Goal: Information Seeking & Learning: Learn about a topic

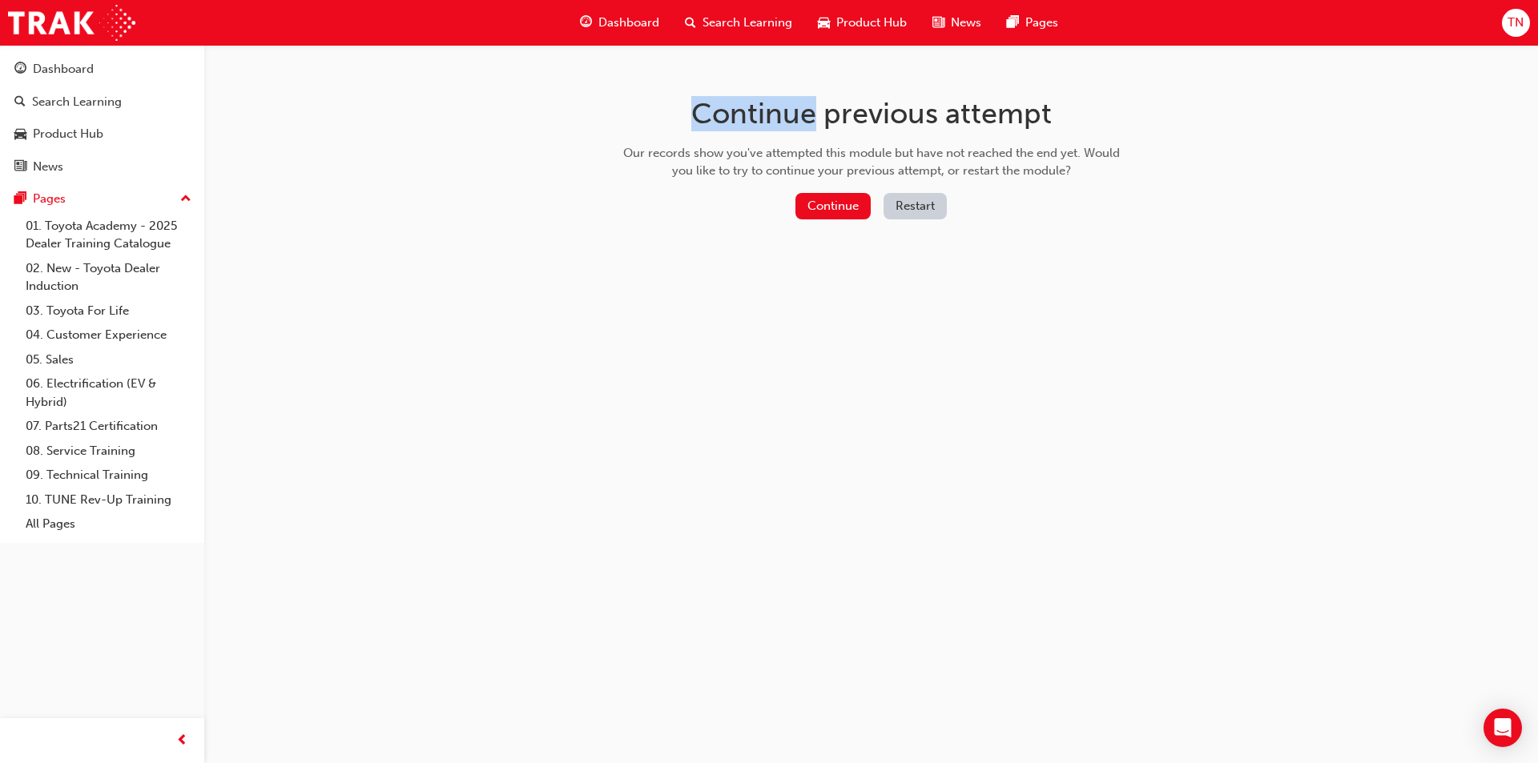
drag, startPoint x: 0, startPoint y: 0, endPoint x: 820, endPoint y: 123, distance: 828.8
click at [832, 201] on button "Continue" at bounding box center [832, 206] width 75 height 26
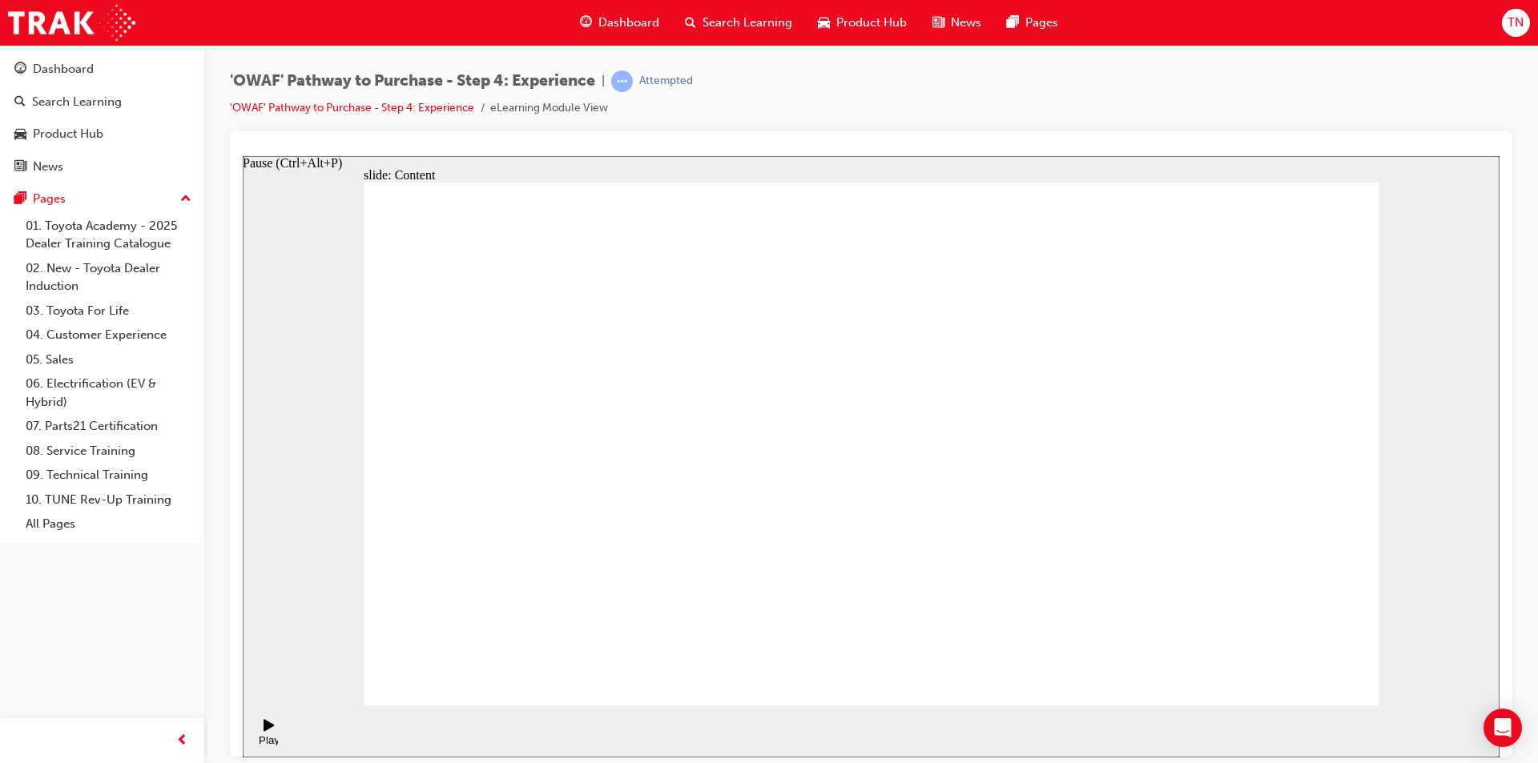
click at [268, 731] on icon "Pause (Ctrl+Alt+P)" at bounding box center [269, 725] width 11 height 13
click at [645, 28] on span "Dashboard" at bounding box center [628, 23] width 61 height 18
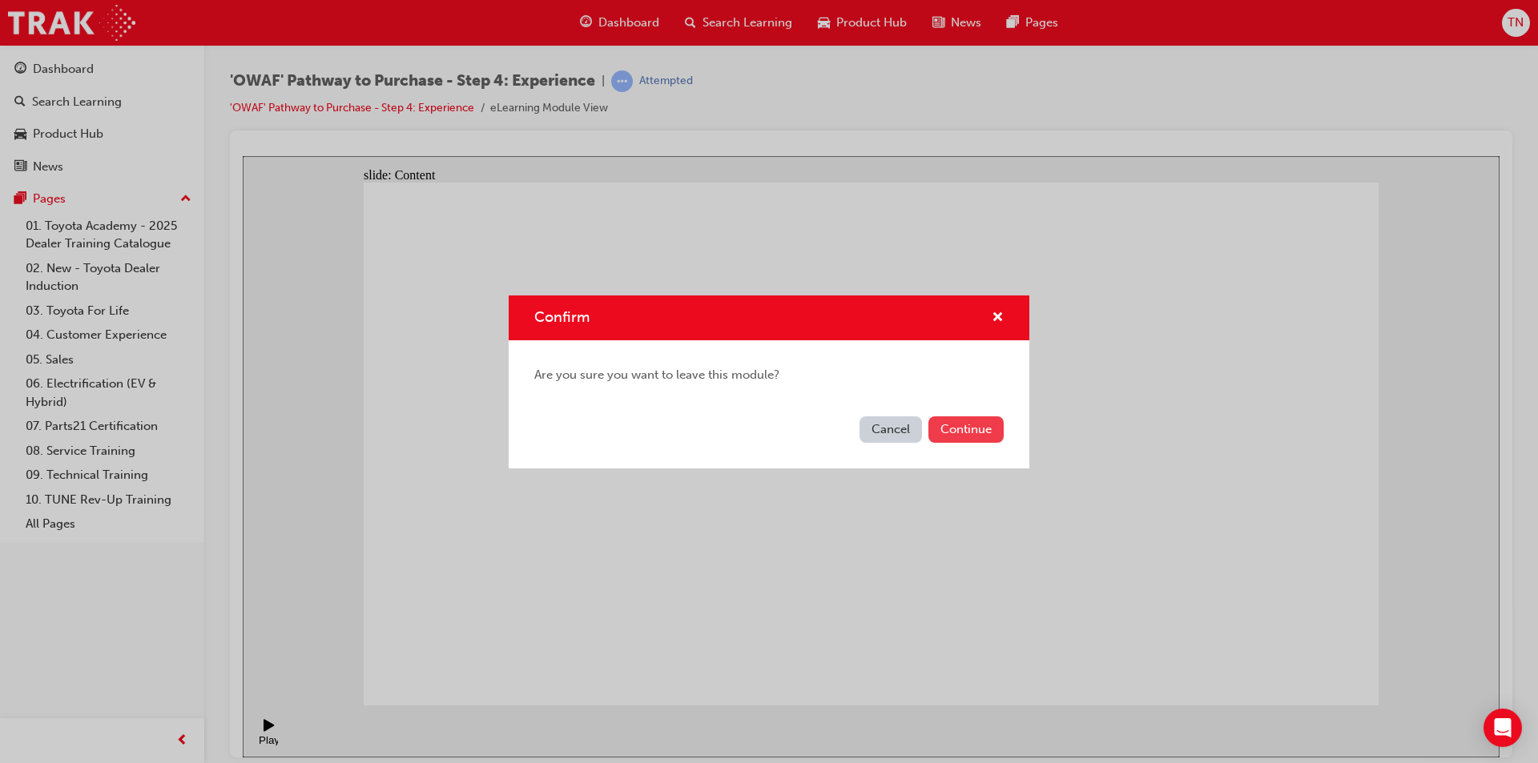
click at [953, 427] on button "Continue" at bounding box center [965, 430] width 75 height 26
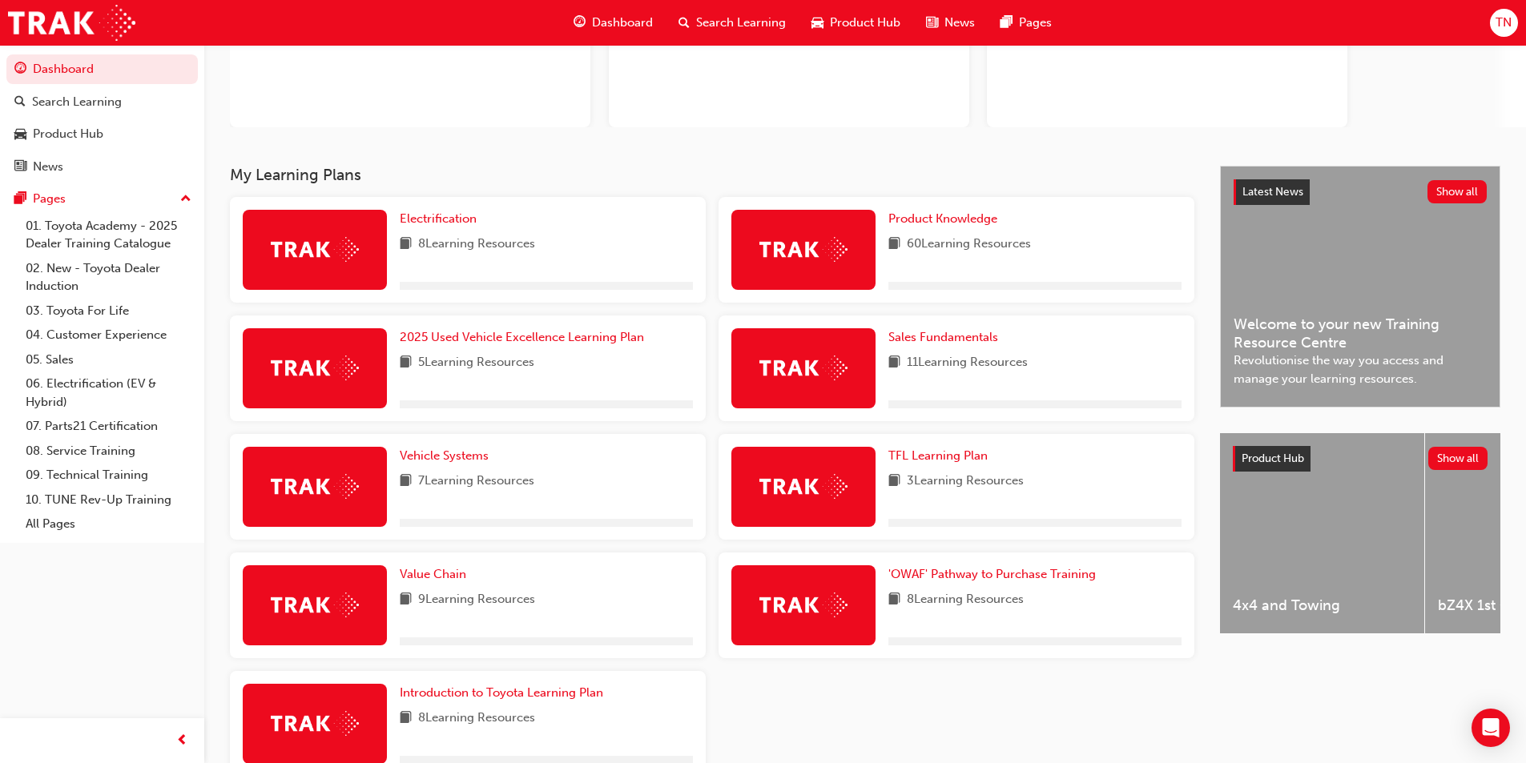
scroll to position [277, 0]
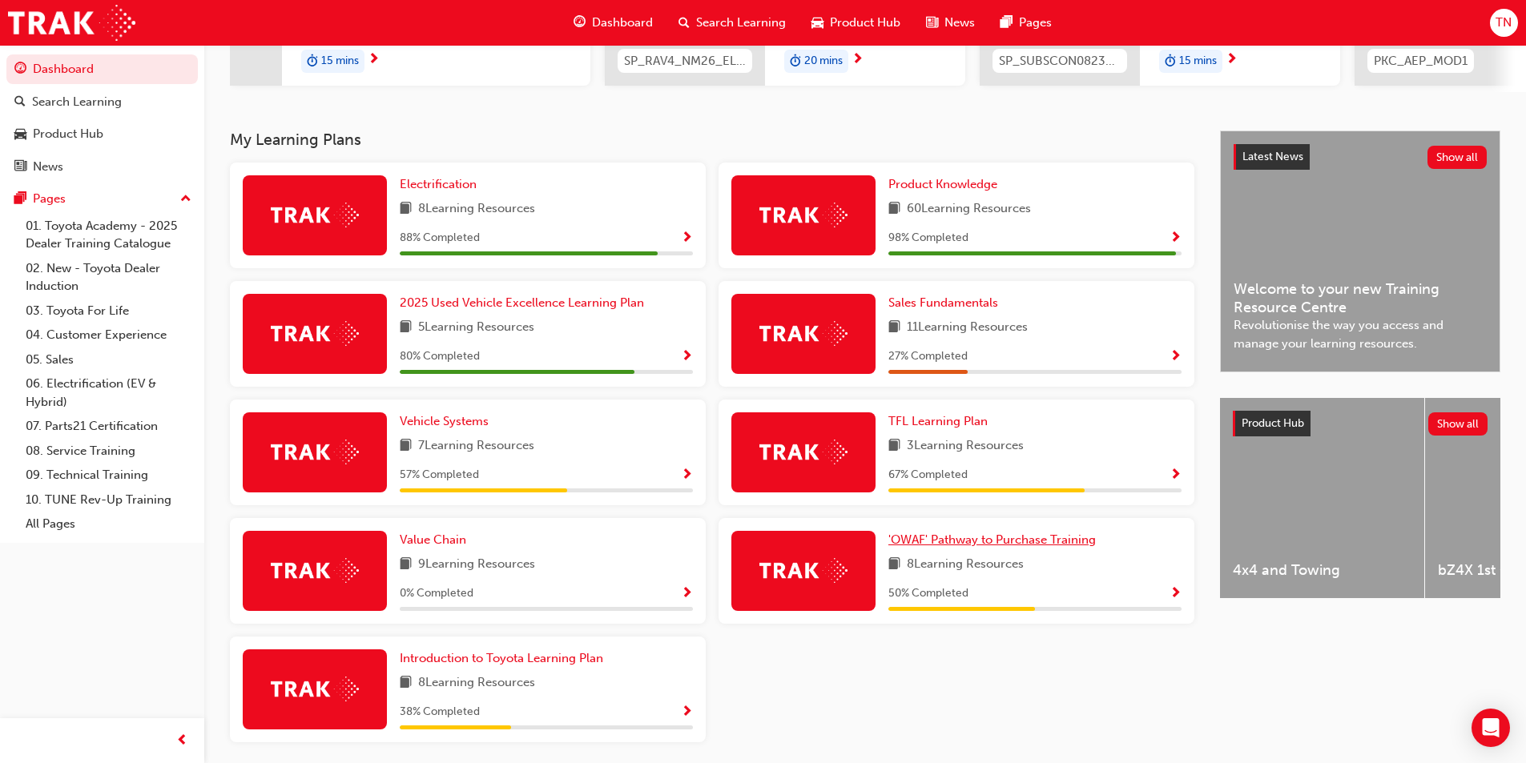
click at [974, 547] on span "'OWAF' Pathway to Purchase Training" at bounding box center [991, 540] width 207 height 14
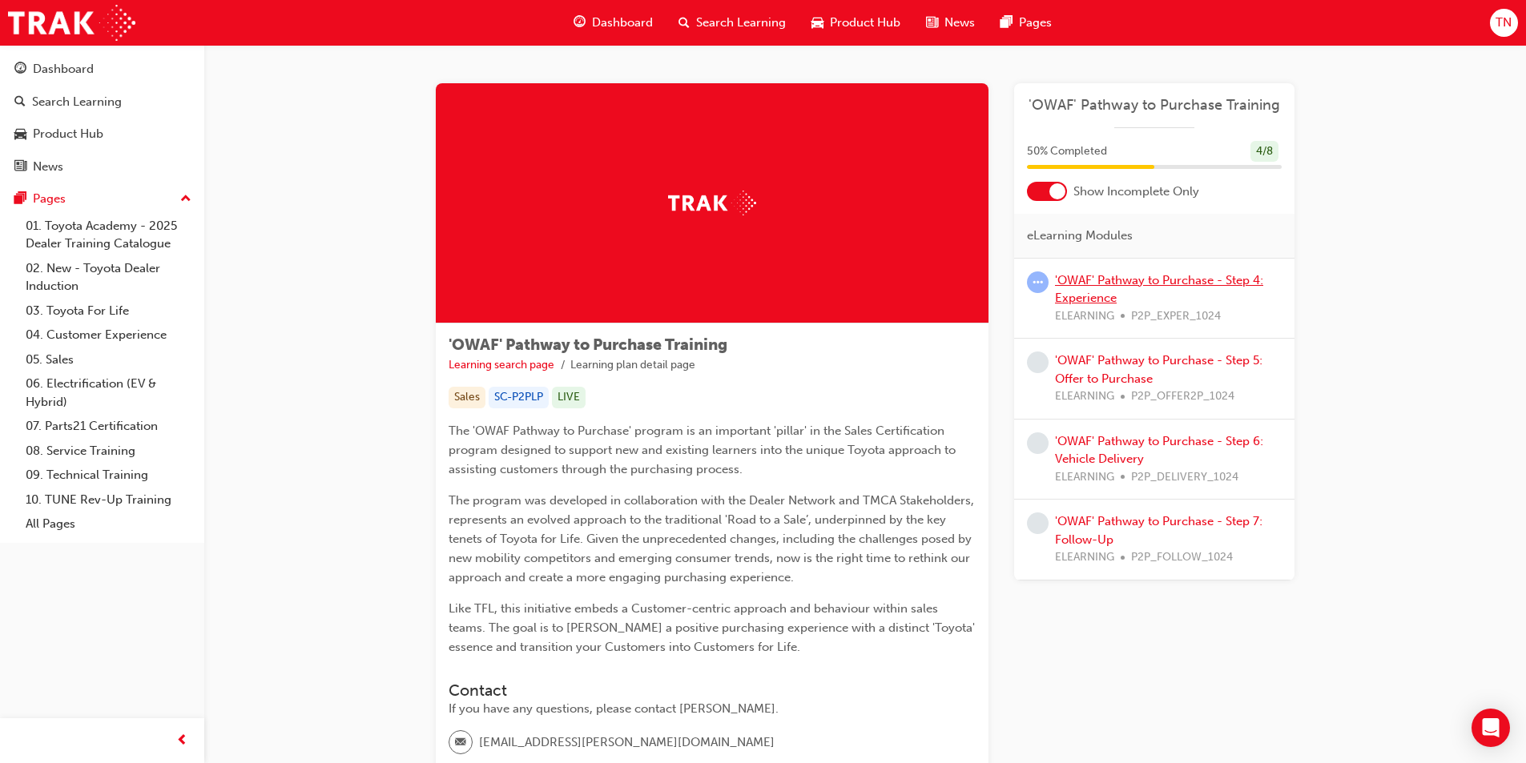
click at [1142, 285] on link "'OWAF' Pathway to Purchase - Step 4: Experience" at bounding box center [1159, 289] width 208 height 33
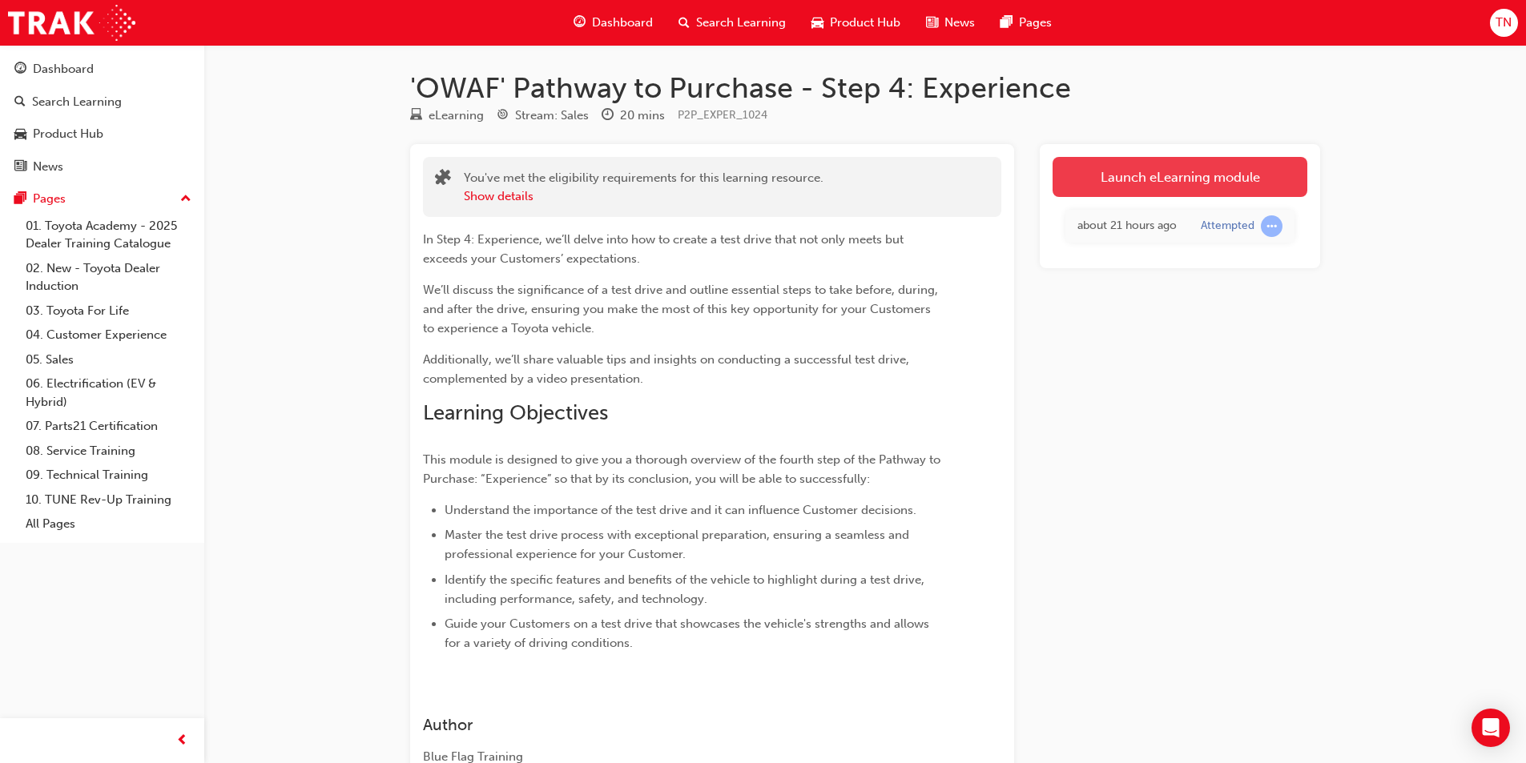
click at [1143, 178] on link "Launch eLearning module" at bounding box center [1180, 177] width 255 height 40
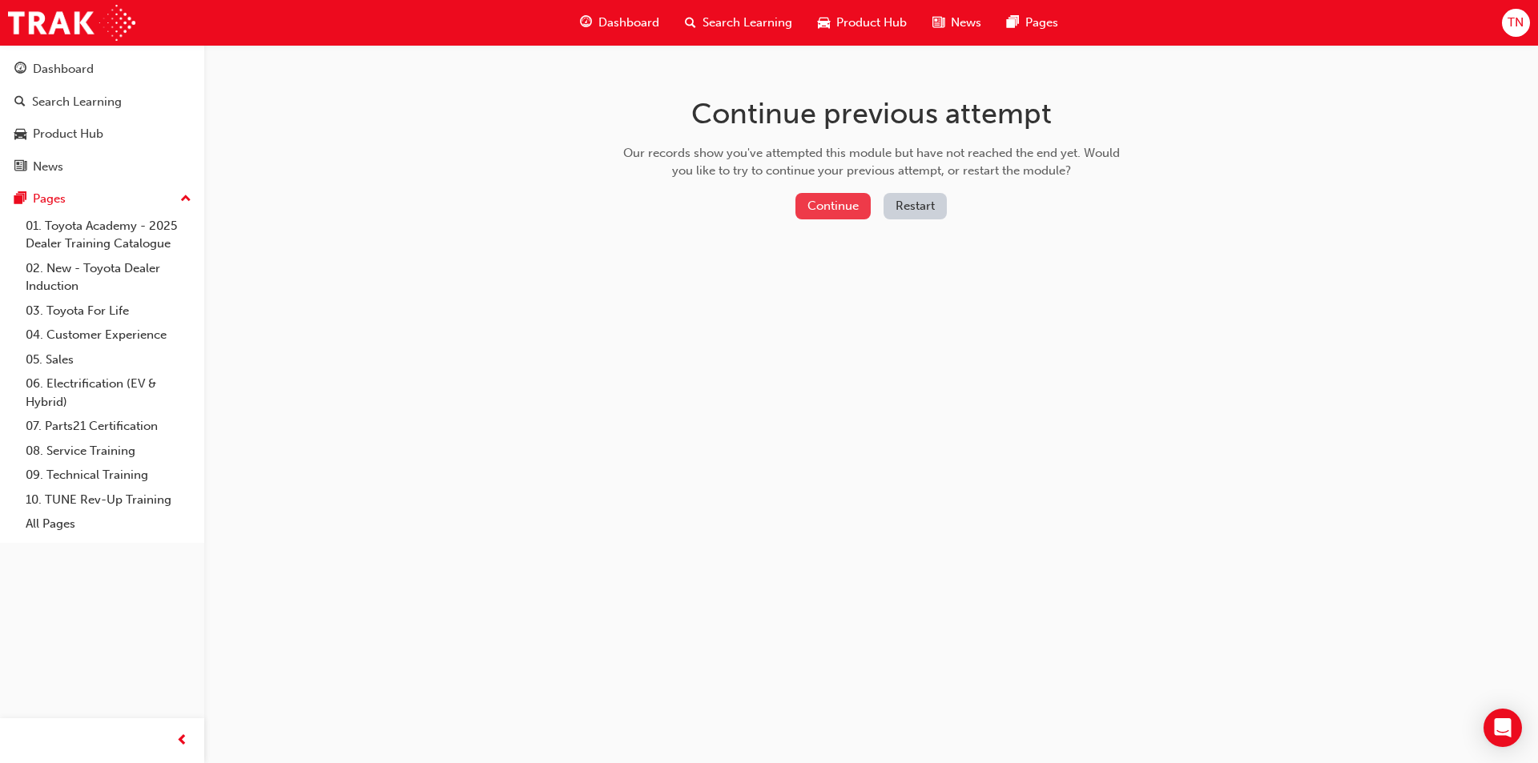
click at [822, 209] on button "Continue" at bounding box center [832, 206] width 75 height 26
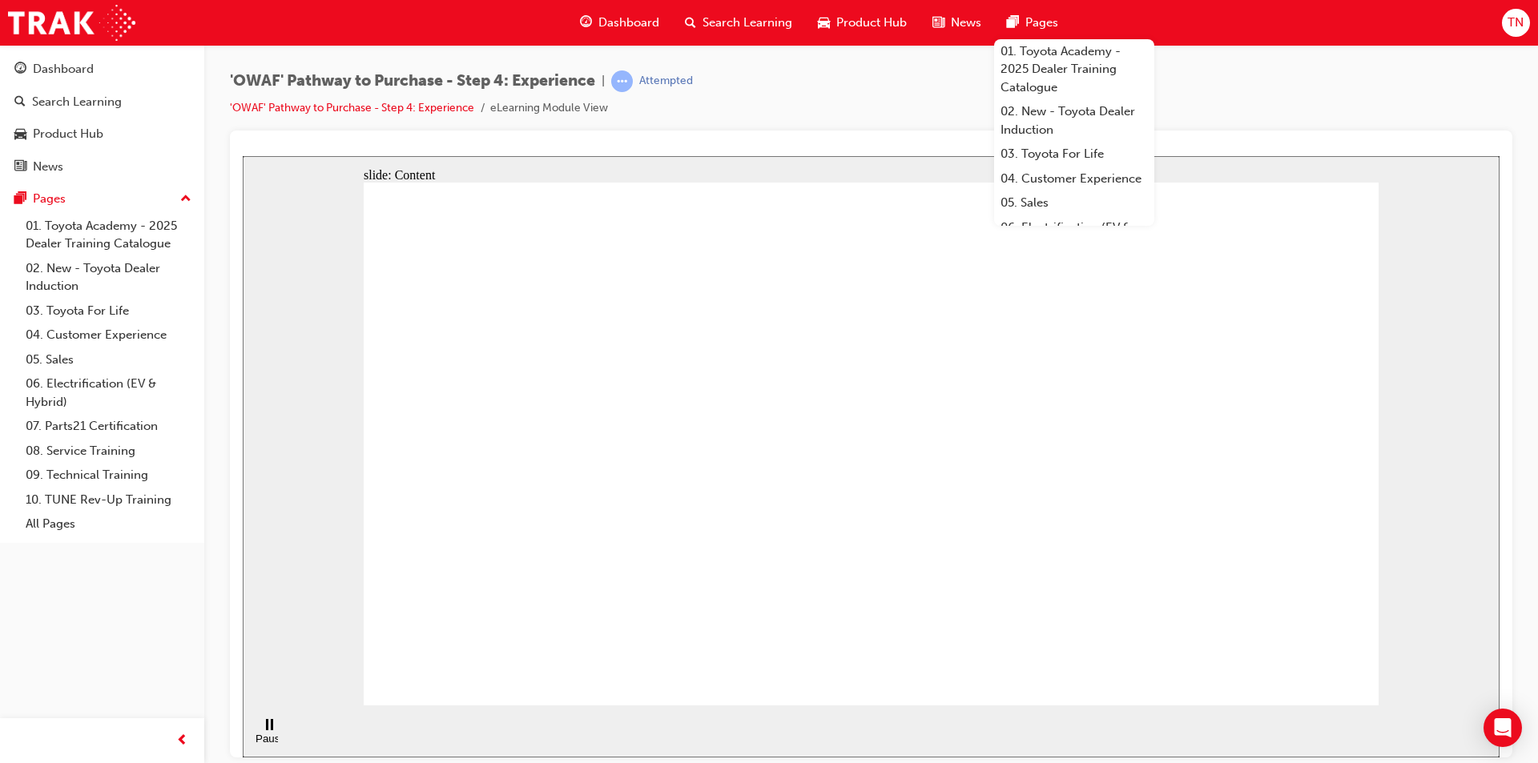
click at [907, 115] on div "'OWAF' Pathway to Purchase - Step 4: Experience | Attempted 'OWAF' Pathway to P…" at bounding box center [871, 100] width 1283 height 60
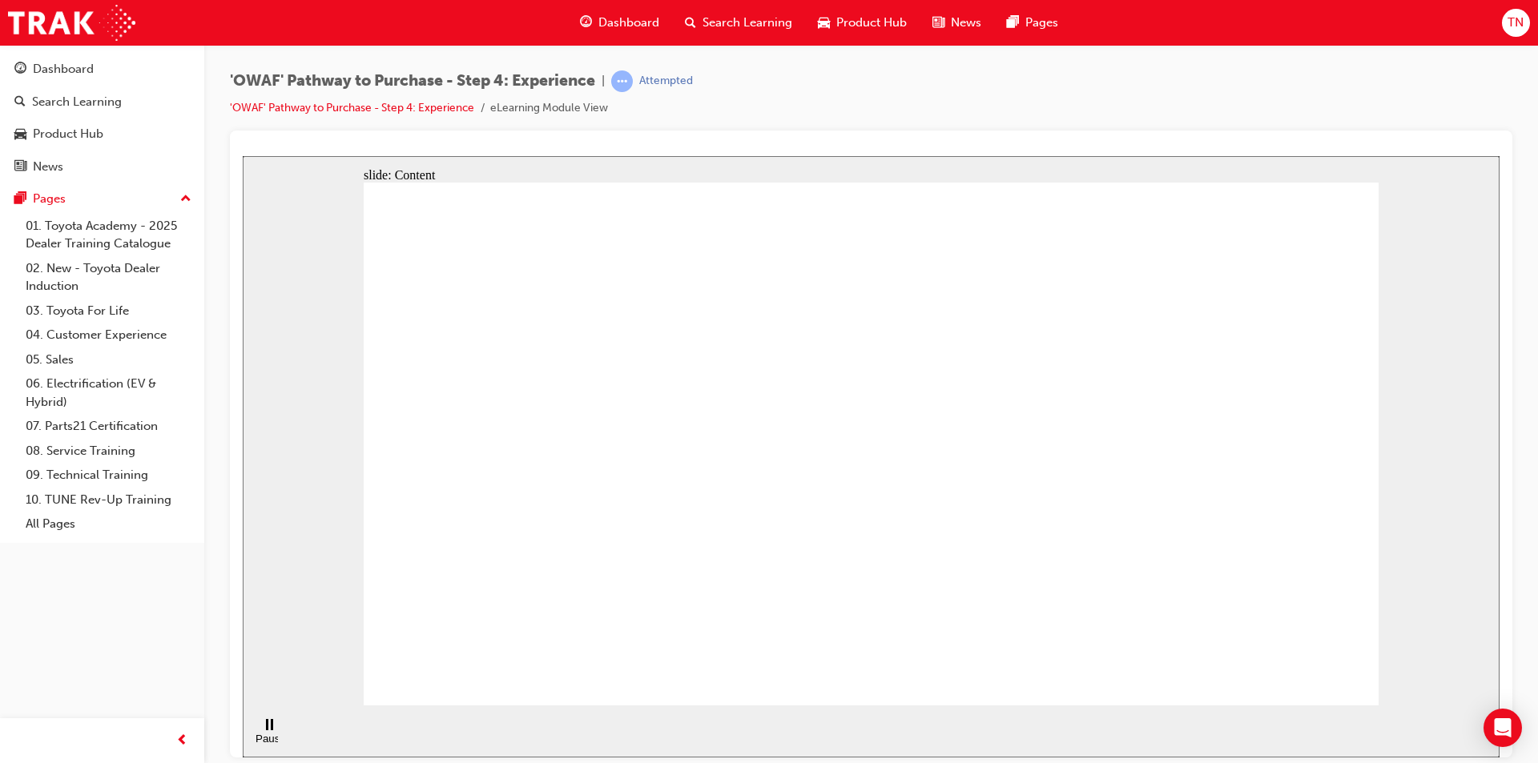
click at [663, 79] on div "Attempted" at bounding box center [666, 81] width 54 height 15
click at [732, 94] on div "'OWAF' Pathway to Purchase - Step 4: Experience | Attempted 'OWAF' Pathway to P…" at bounding box center [871, 100] width 1283 height 60
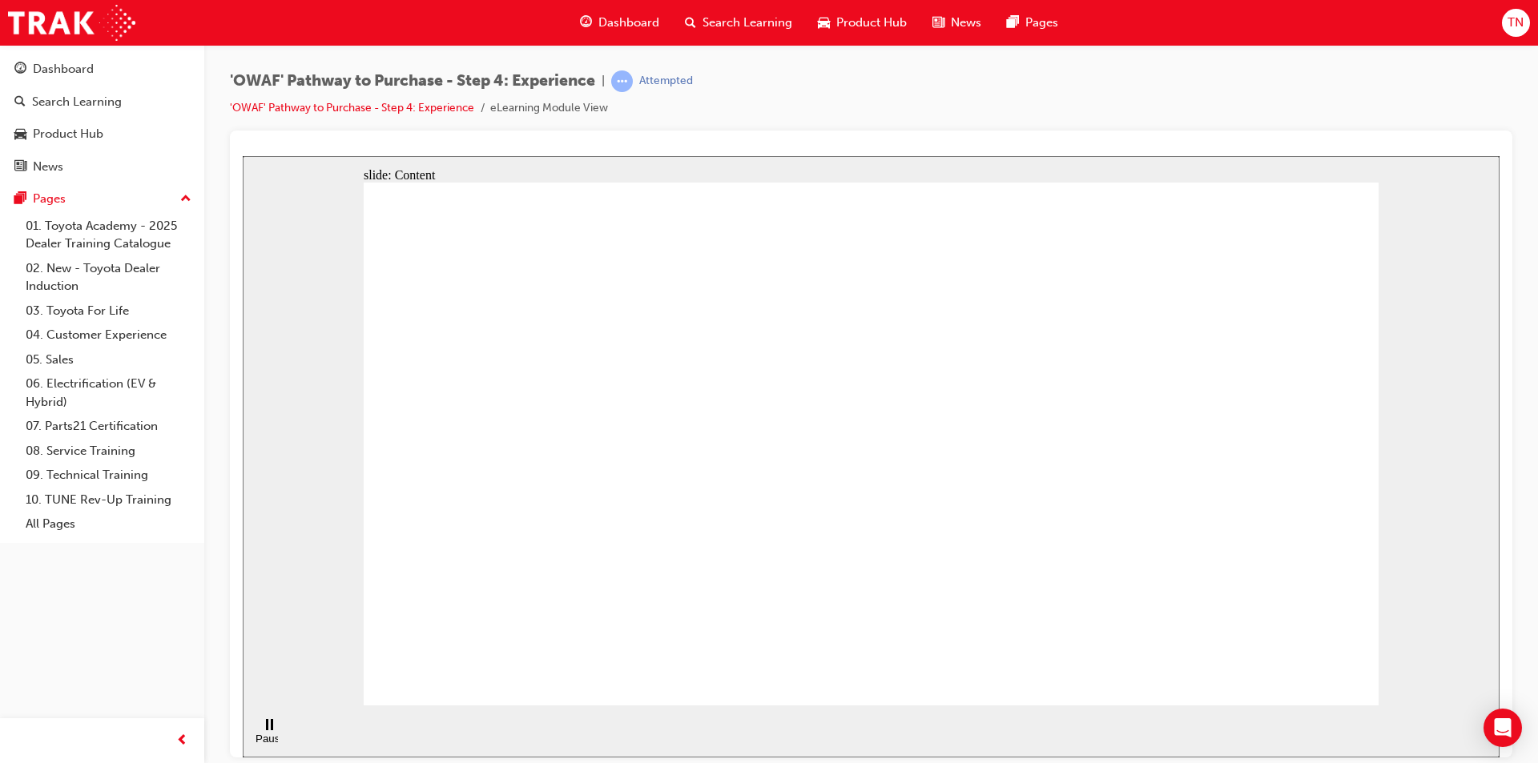
click at [574, 85] on span "'OWAF' Pathway to Purchase - Step 4: Experience" at bounding box center [412, 81] width 365 height 18
click at [577, 85] on span "'OWAF' Pathway to Purchase - Step 4: Experience" at bounding box center [412, 81] width 365 height 18
click at [475, 82] on span "'OWAF' Pathway to Purchase - Step 4: Experience" at bounding box center [412, 81] width 365 height 18
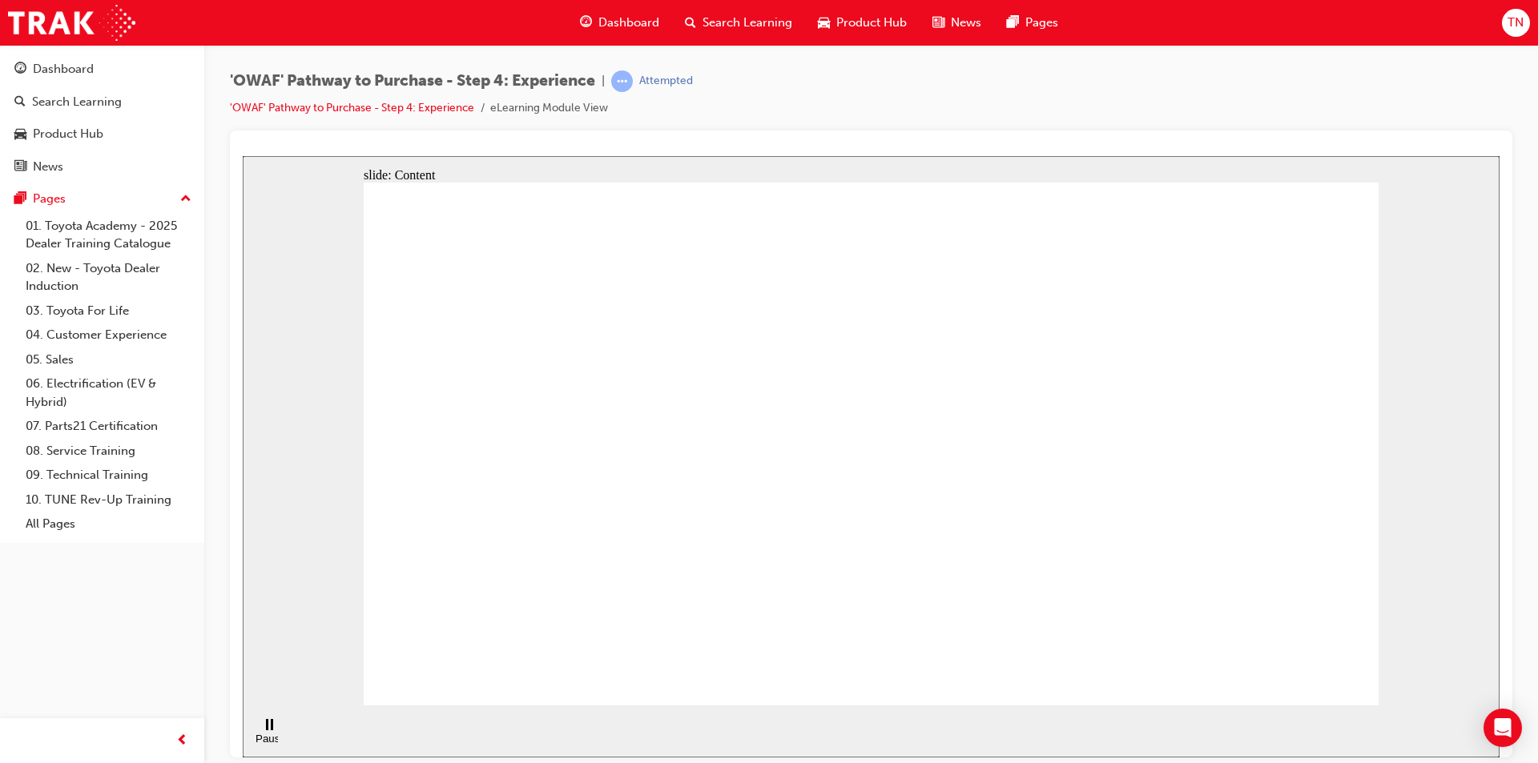
click at [497, 80] on span "'OWAF' Pathway to Purchase - Step 4: Experience" at bounding box center [412, 81] width 365 height 18
click at [410, 83] on span "'OWAF' Pathway to Purchase - Step 4: Experience" at bounding box center [412, 81] width 365 height 18
click at [437, 79] on span "'OWAF' Pathway to Purchase - Step 4: Experience" at bounding box center [412, 81] width 365 height 18
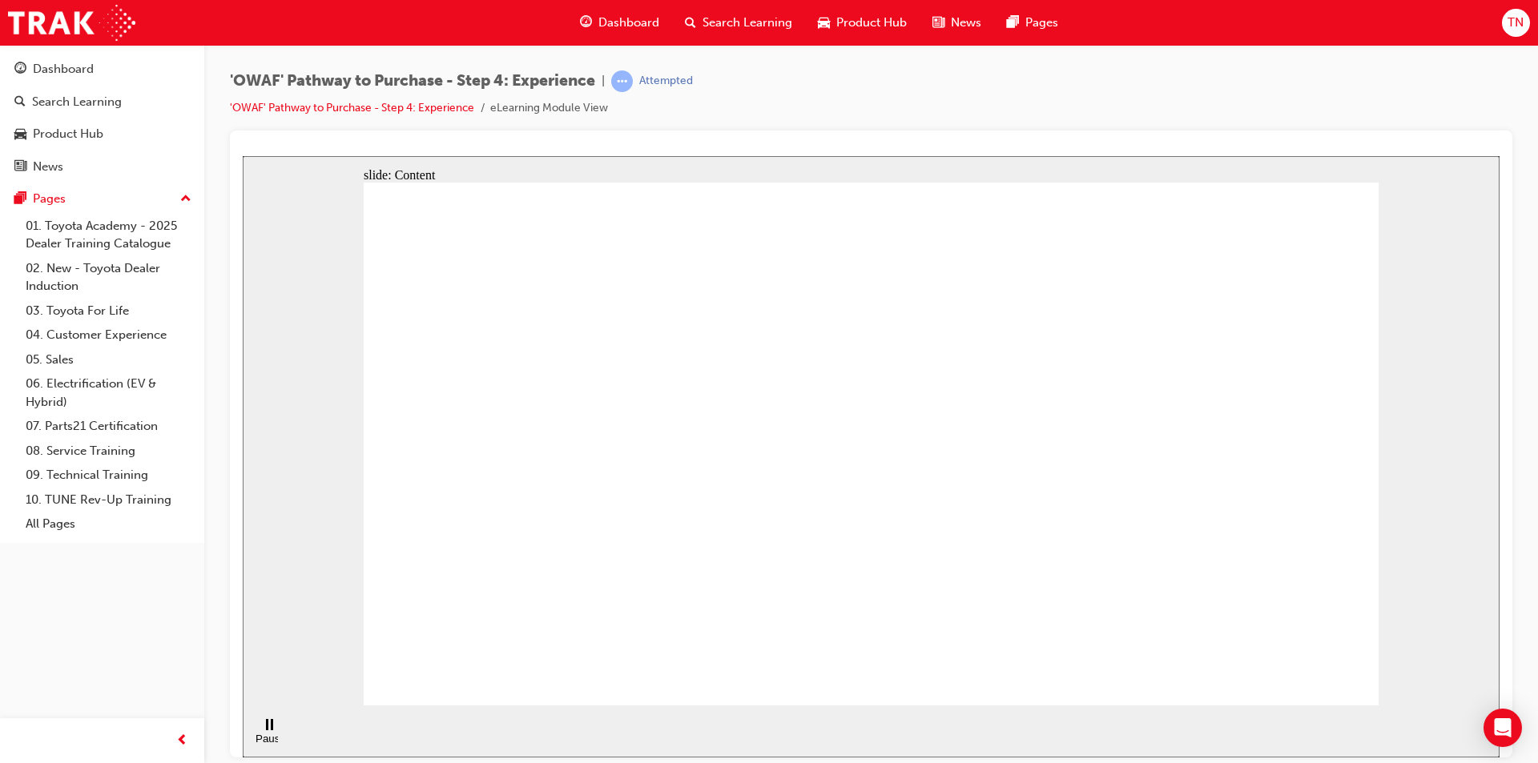
drag, startPoint x: 1143, startPoint y: 226, endPoint x: 911, endPoint y: 323, distance: 251.7
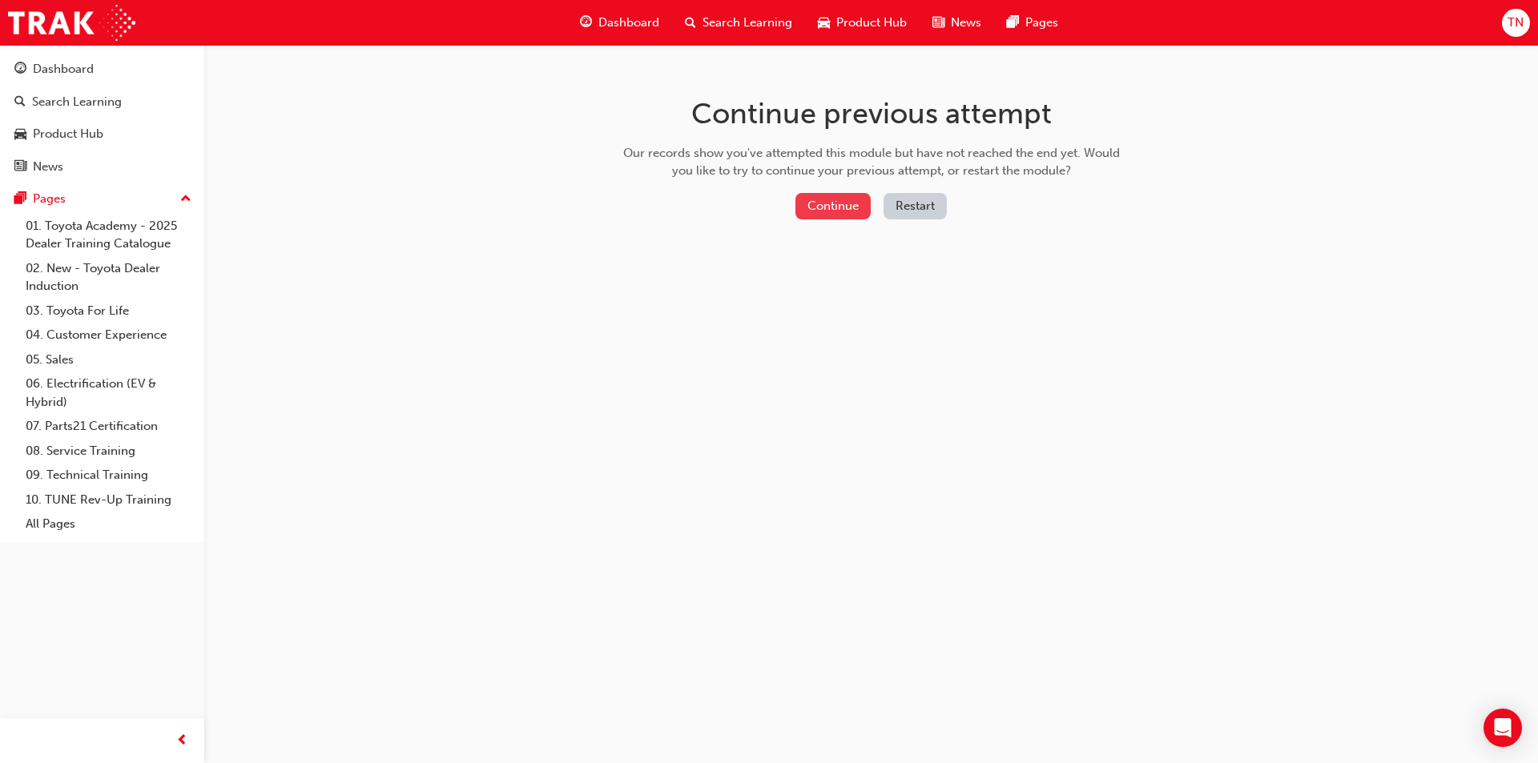
click at [824, 215] on button "Continue" at bounding box center [832, 206] width 75 height 26
